Goal: Information Seeking & Learning: Understand process/instructions

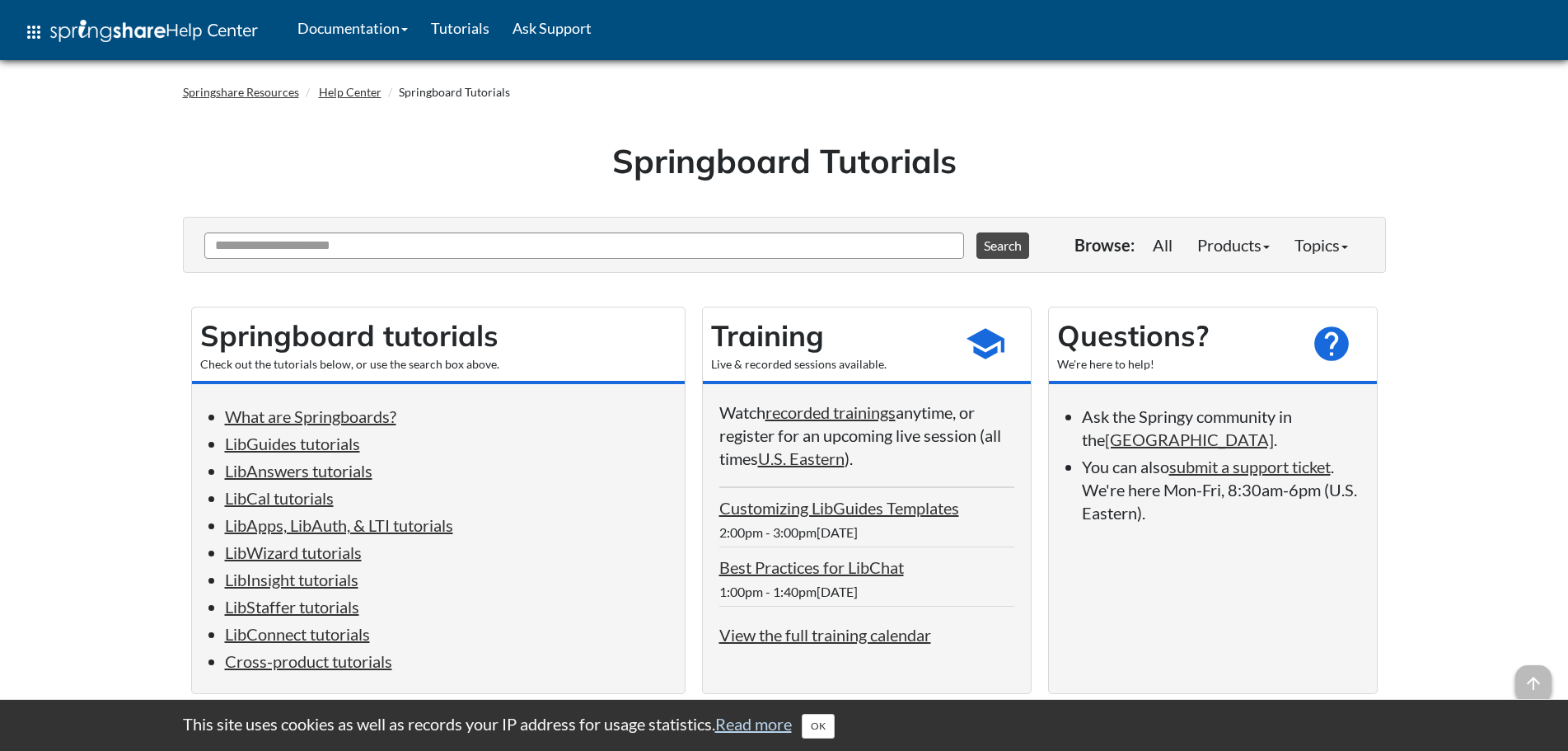
scroll to position [82, 0]
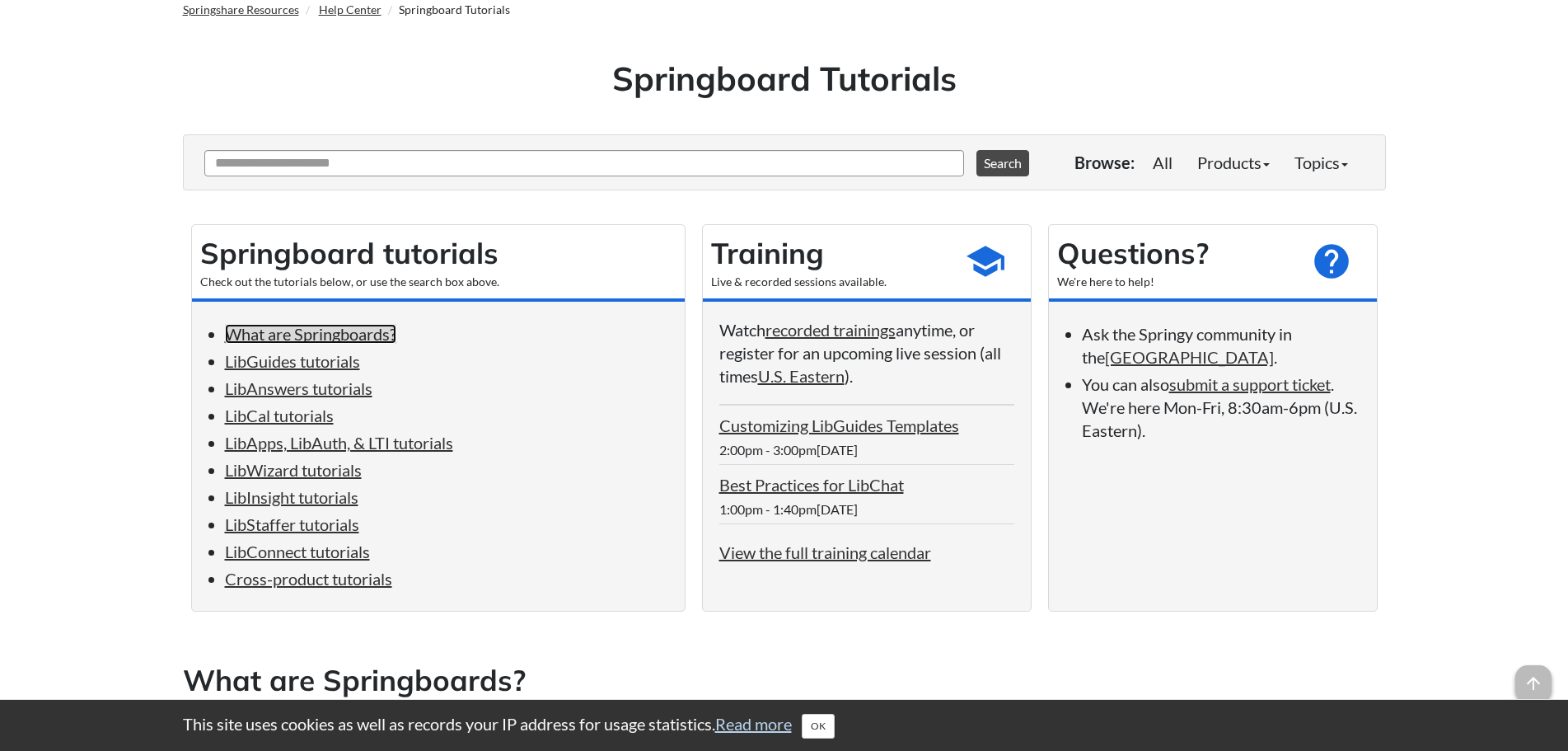
click at [286, 343] on link "What are Springboards?" at bounding box center [310, 334] width 172 height 20
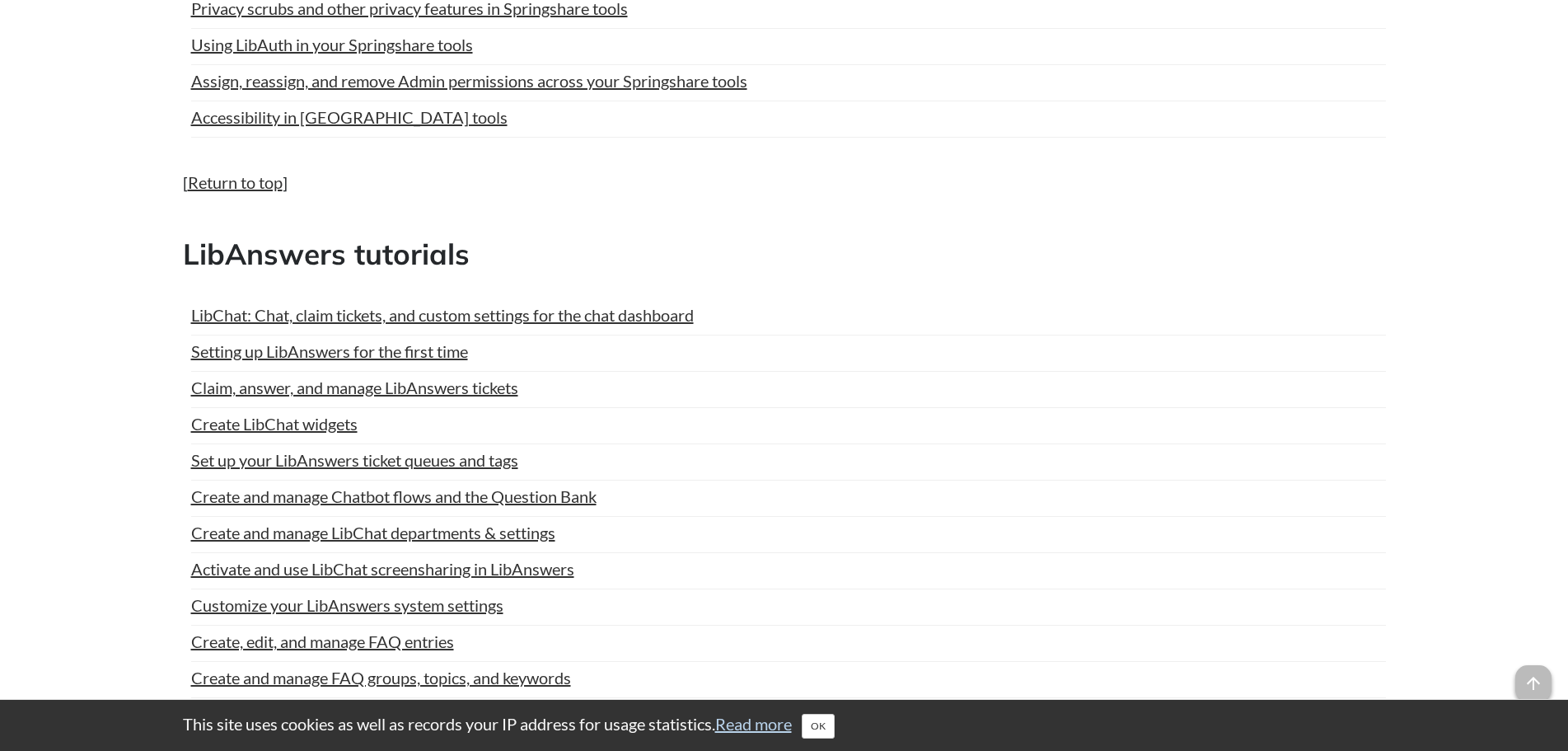
scroll to position [1813, 0]
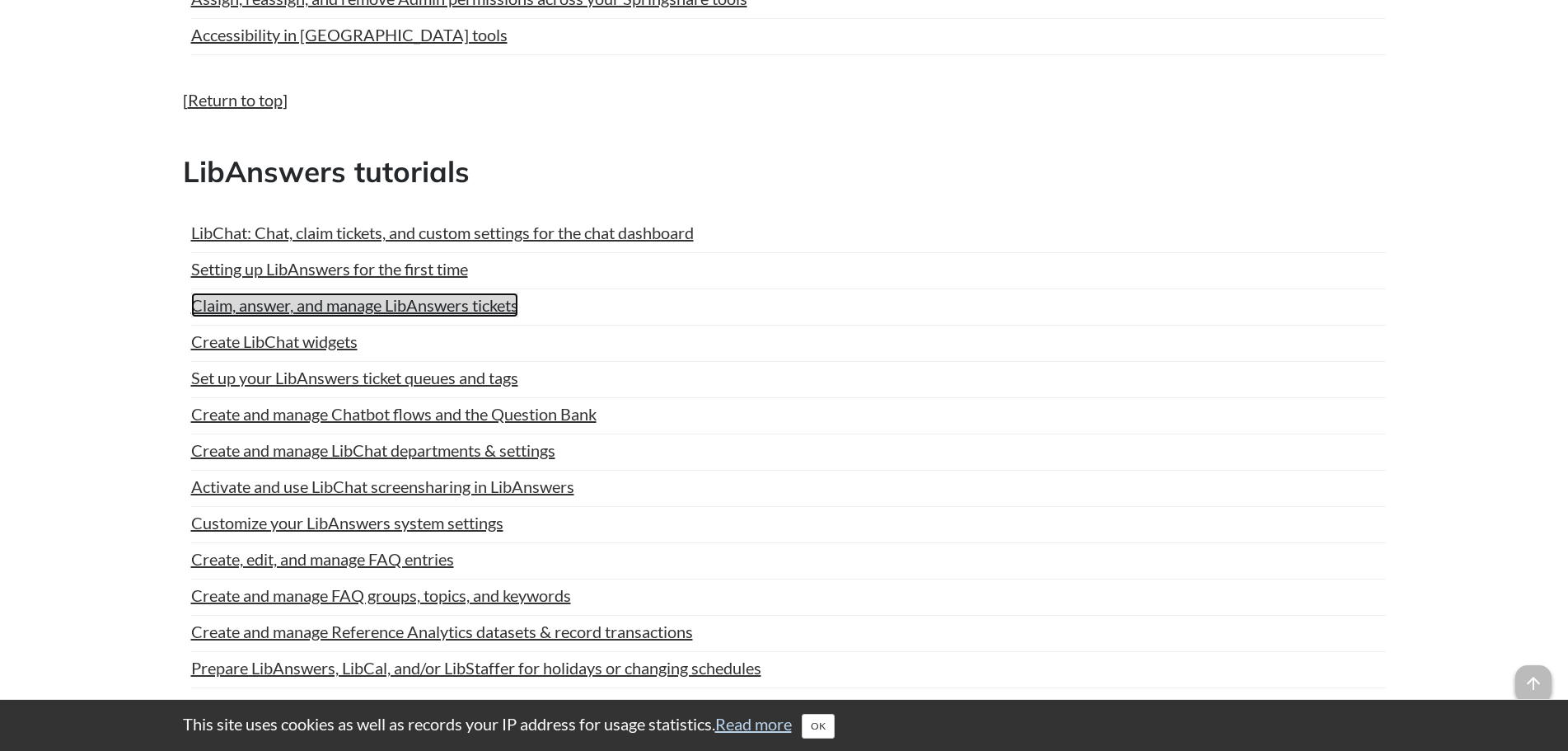
click at [247, 304] on link "Claim, answer, and manage LibAnswers tickets" at bounding box center [354, 304] width 327 height 25
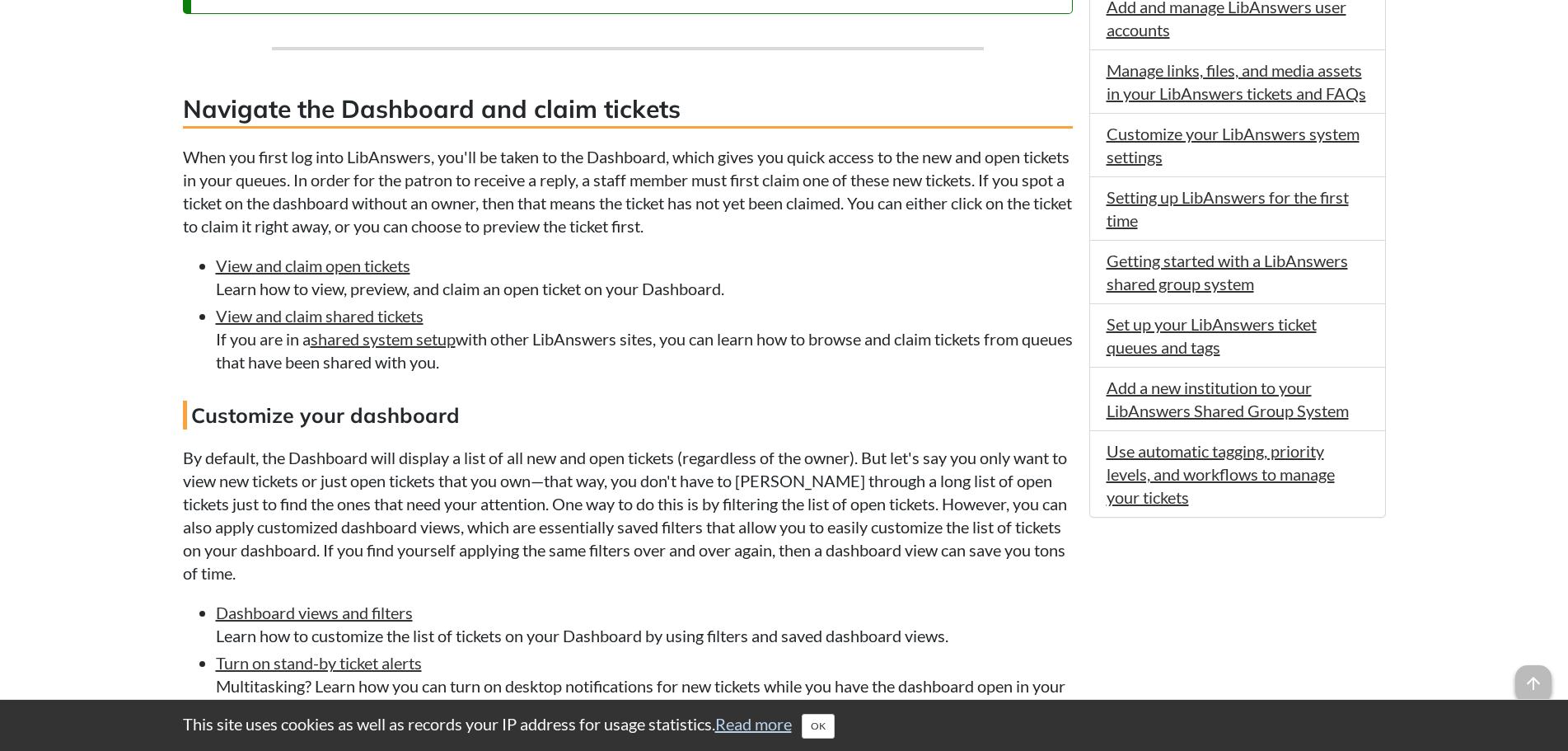
scroll to position [1154, 0]
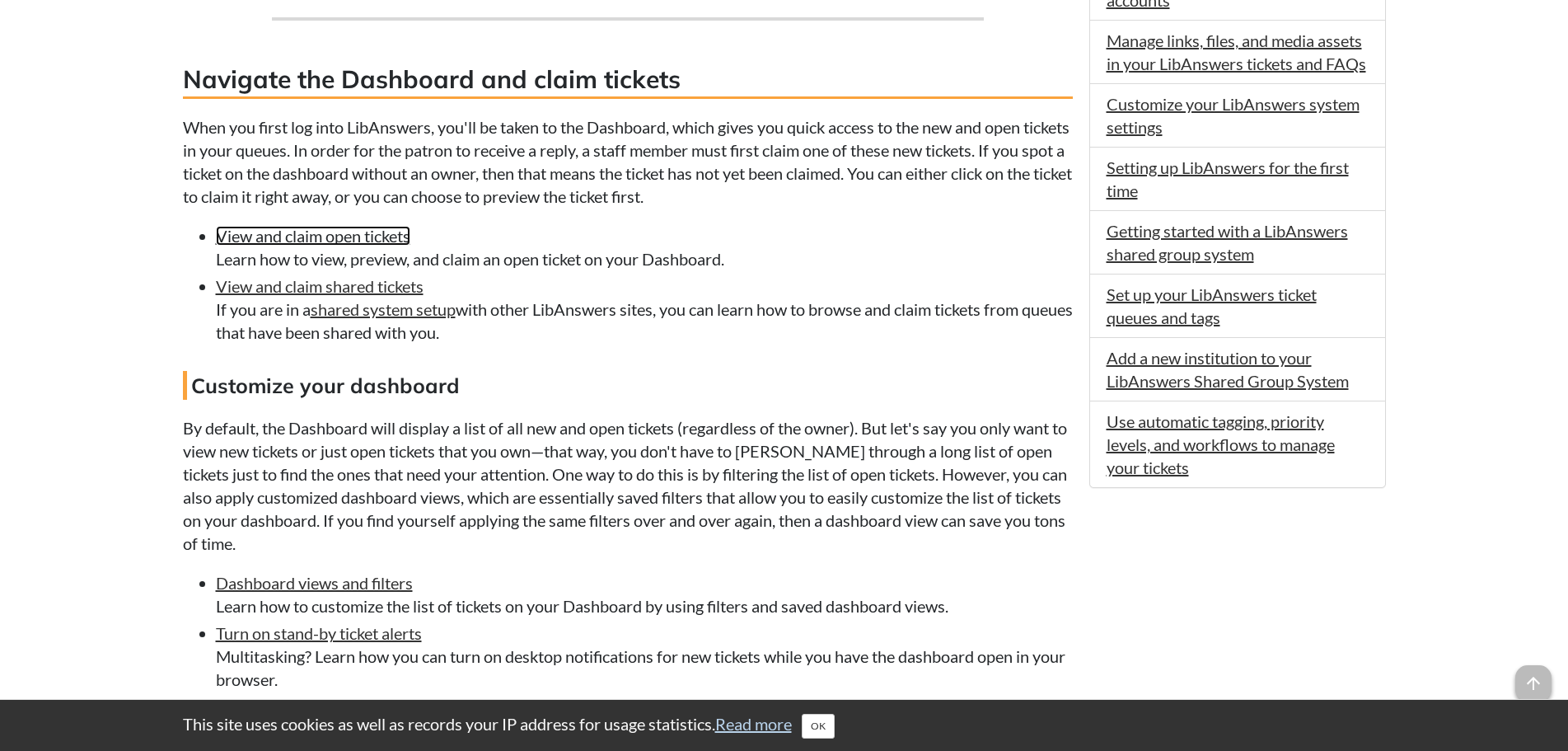
click at [264, 229] on link "View and claim open tickets" at bounding box center [313, 235] width 194 height 20
